Goal: Task Accomplishment & Management: Manage account settings

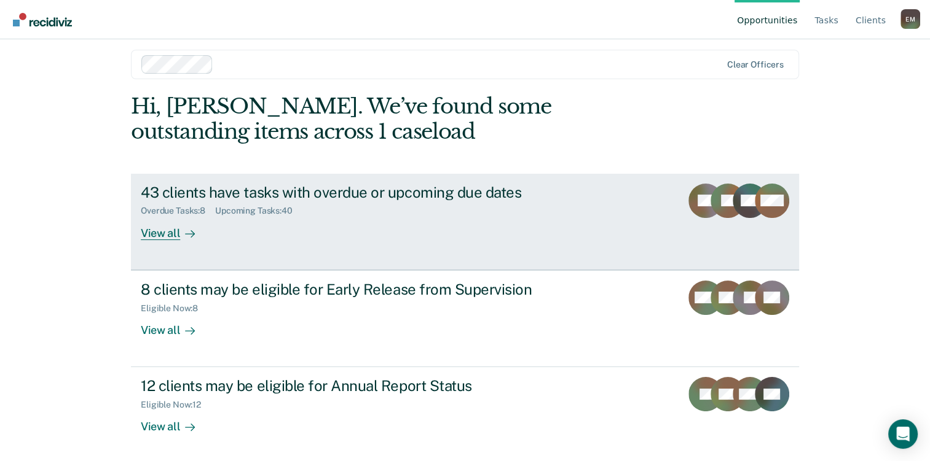
scroll to position [11, 0]
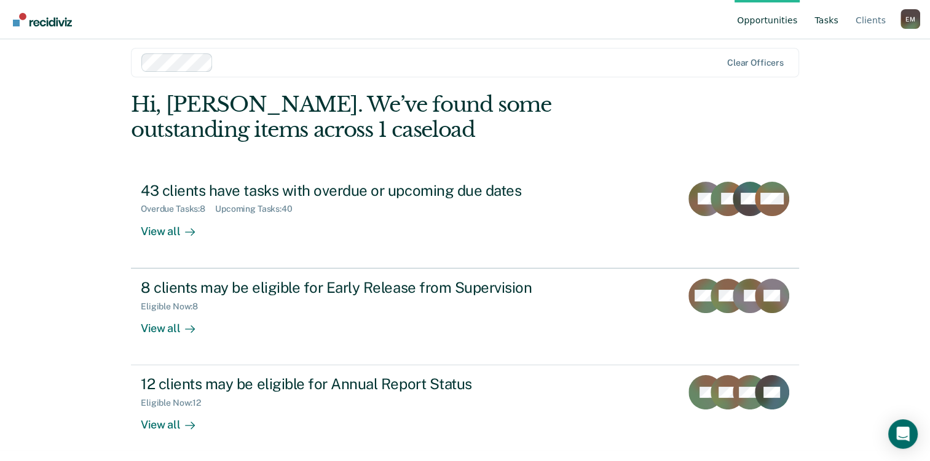
click at [826, 26] on link "Tasks" at bounding box center [826, 19] width 29 height 39
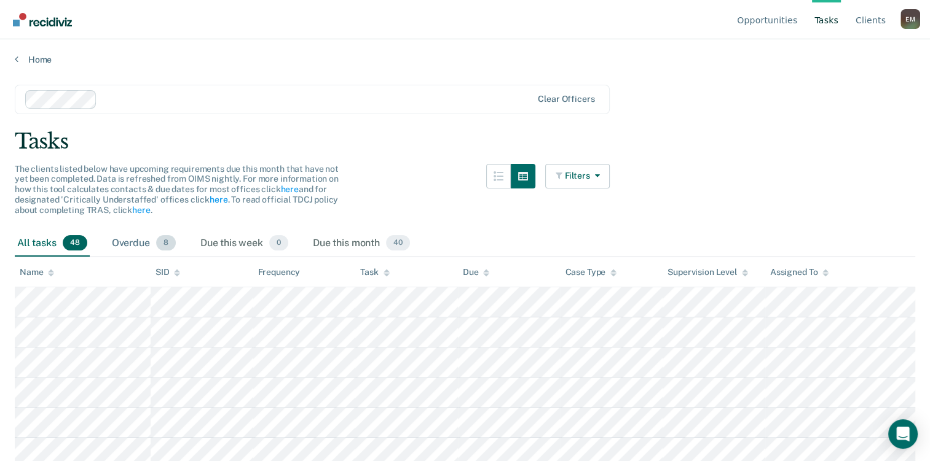
click at [123, 243] on div "Overdue 8" at bounding box center [143, 243] width 69 height 27
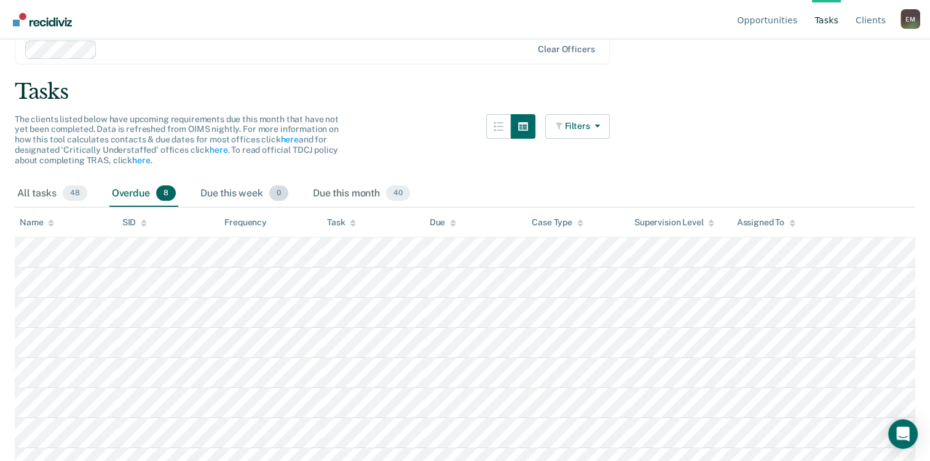
scroll to position [123, 0]
